Goal: Task Accomplishment & Management: Use online tool/utility

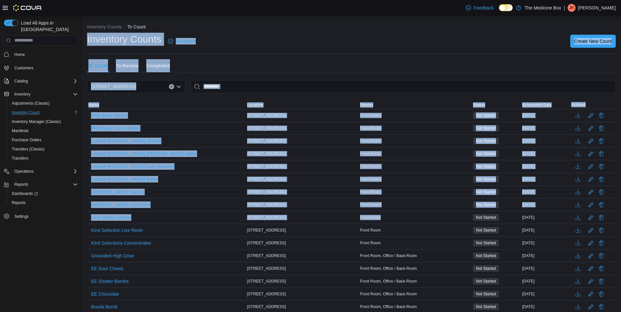
click at [50, 110] on div "Inventory Count" at bounding box center [43, 113] width 69 height 8
